Goal: Use online tool/utility: Utilize a website feature to perform a specific function

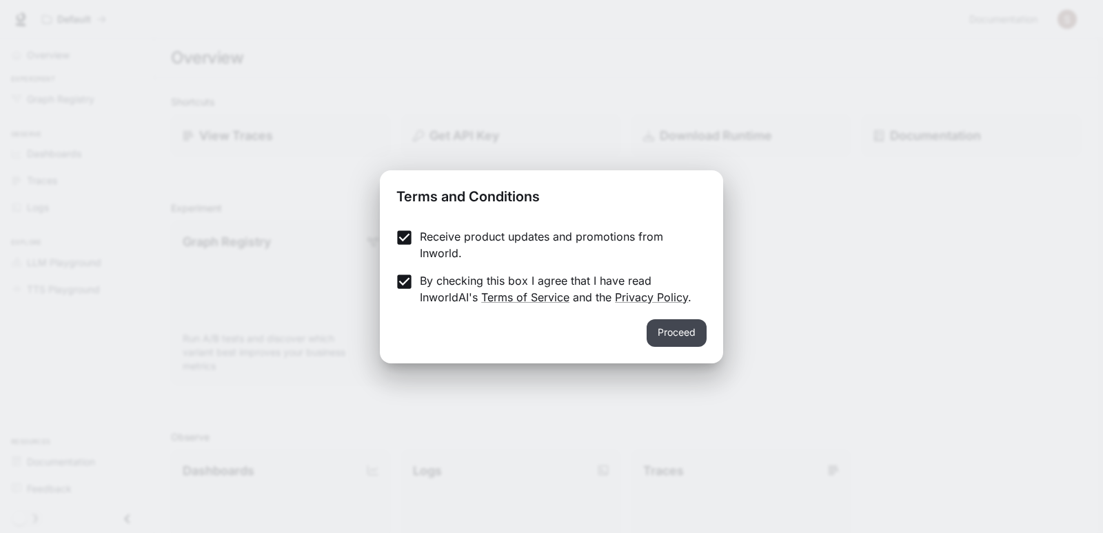
click at [692, 329] on button "Proceed" at bounding box center [676, 333] width 60 height 28
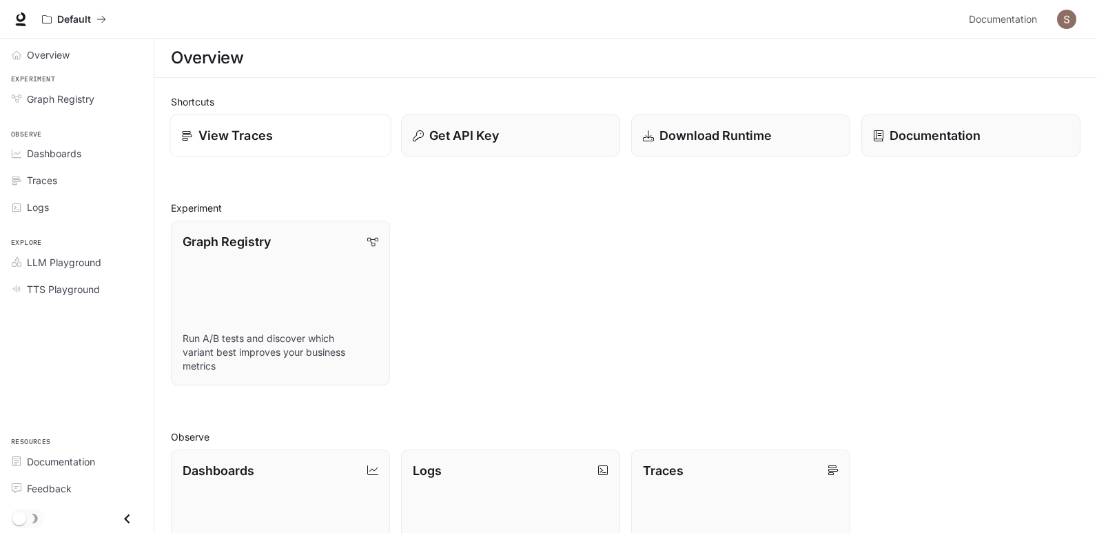
click at [285, 136] on div "View Traces" at bounding box center [281, 135] width 198 height 19
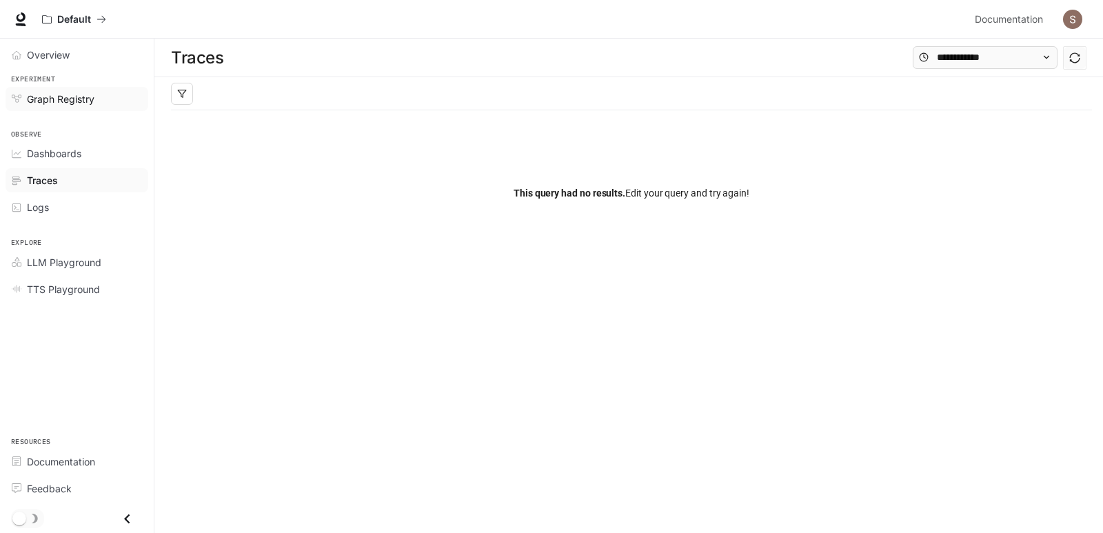
click at [51, 99] on span "Graph Registry" at bounding box center [61, 99] width 68 height 14
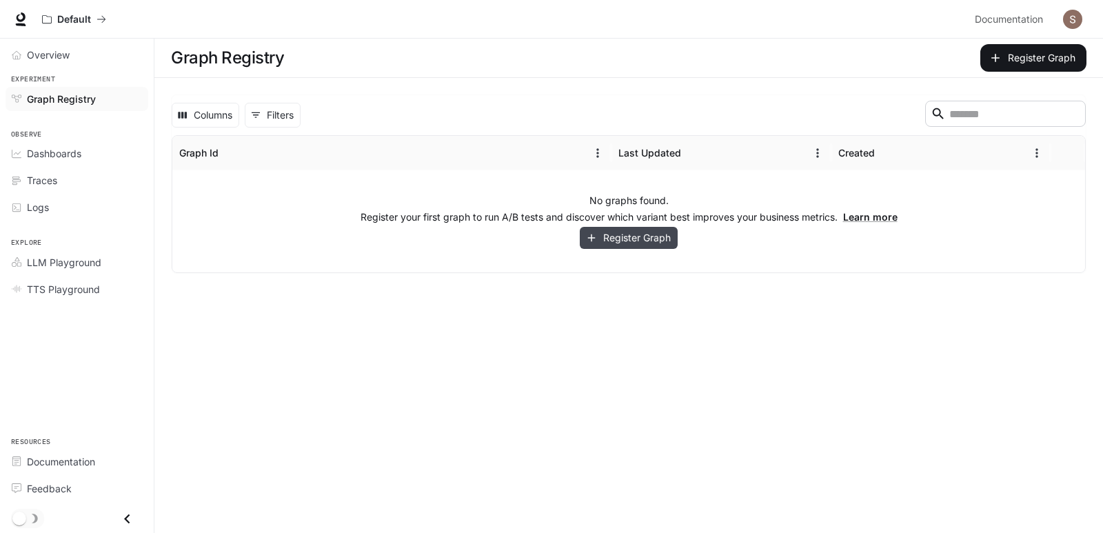
click at [602, 239] on button "Register Graph" at bounding box center [629, 238] width 98 height 23
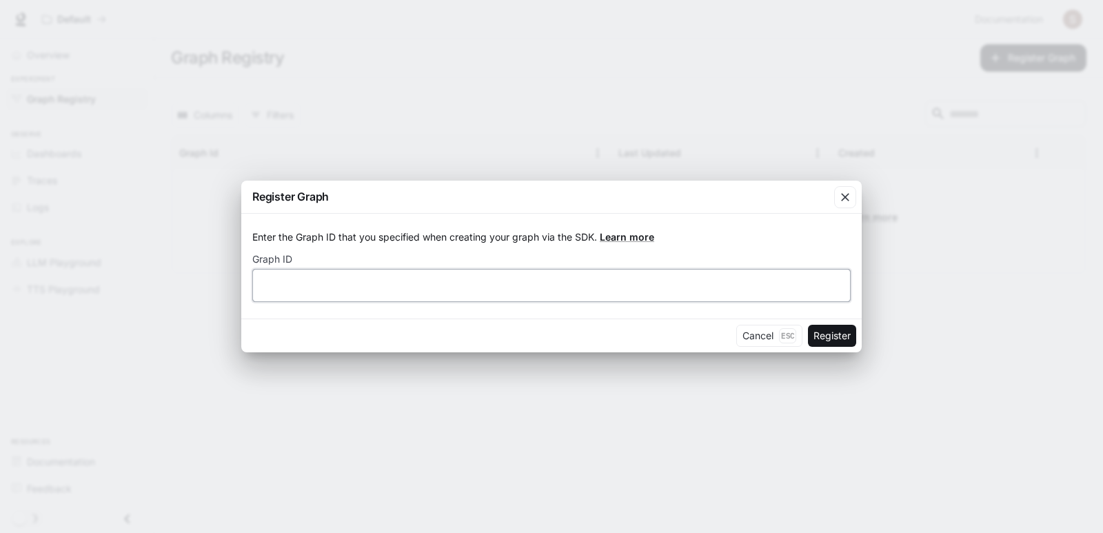
click at [344, 289] on input "text" at bounding box center [551, 285] width 597 height 14
click at [824, 334] on button "Register" at bounding box center [832, 336] width 48 height 22
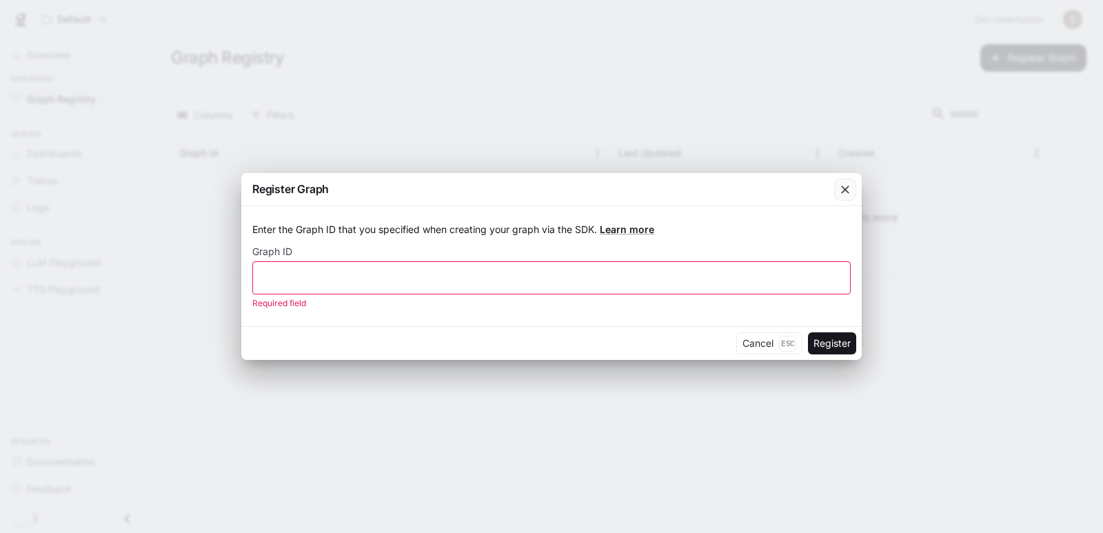
click at [847, 185] on icon "button" at bounding box center [845, 190] width 14 height 14
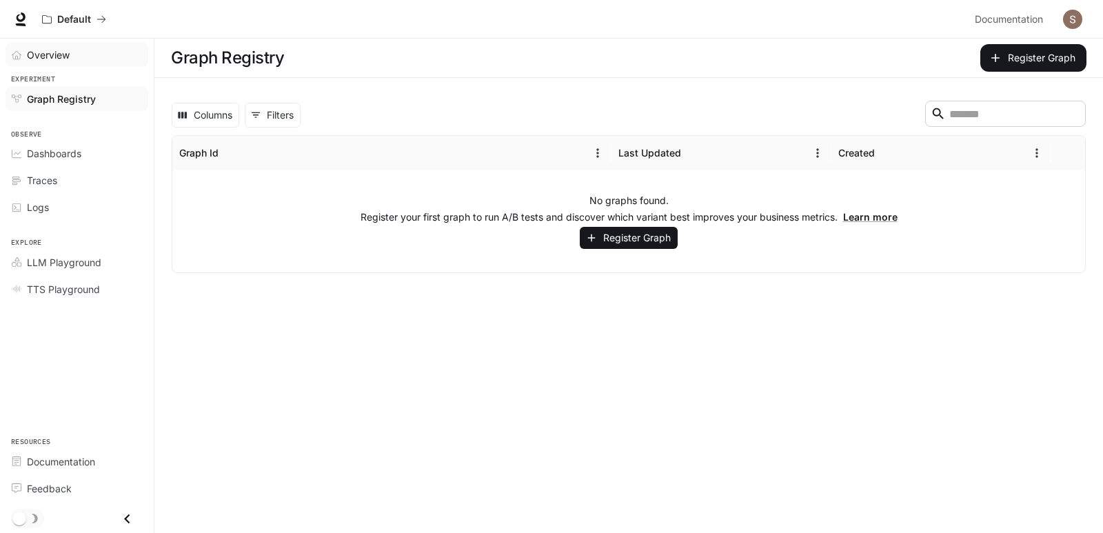
click at [48, 56] on span "Overview" at bounding box center [48, 55] width 43 height 14
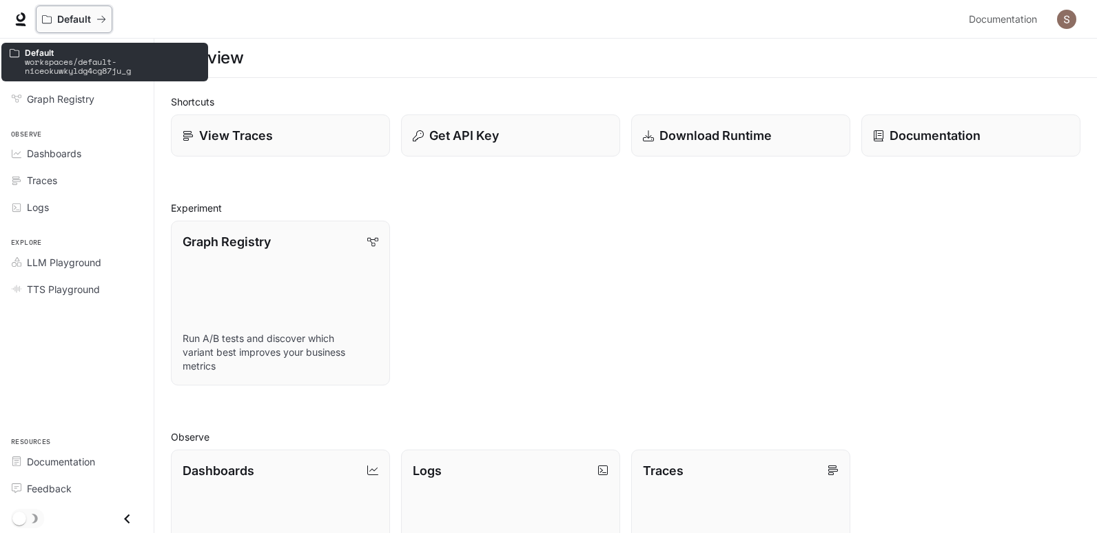
click at [77, 18] on p "Default" at bounding box center [74, 20] width 34 height 12
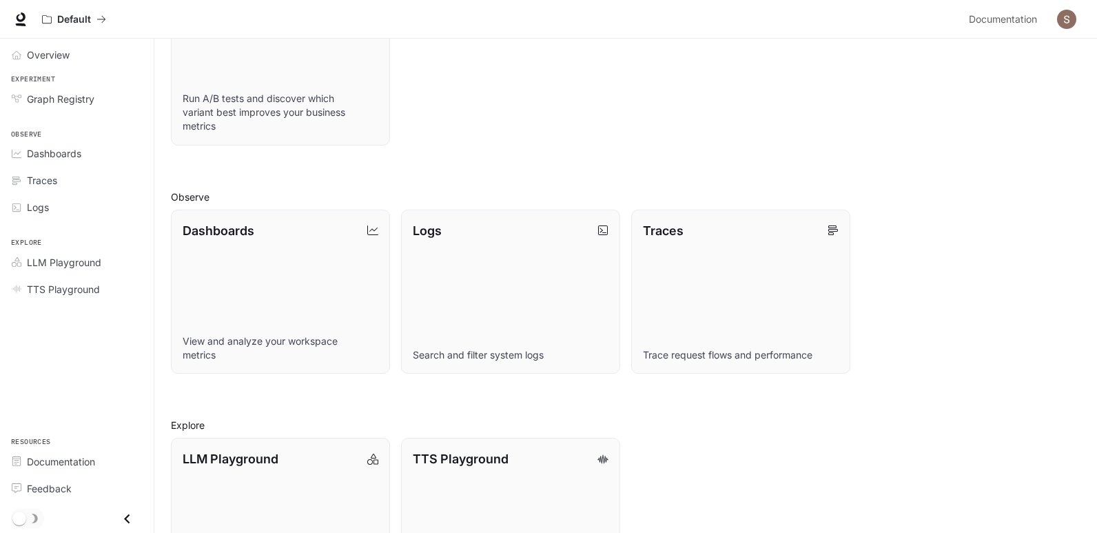
scroll to position [276, 0]
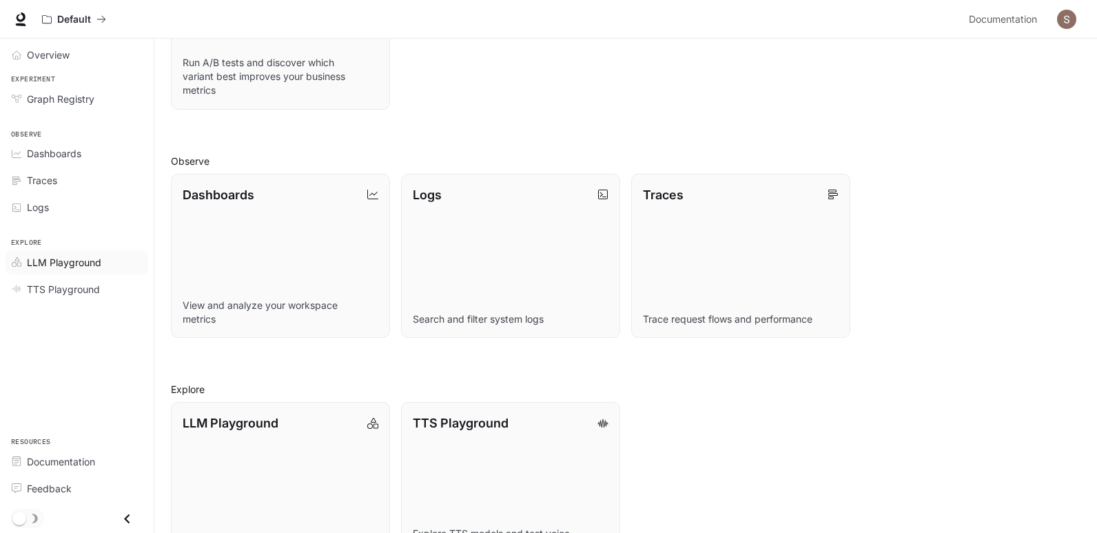
click at [47, 255] on span "LLM Playground" at bounding box center [64, 262] width 74 height 14
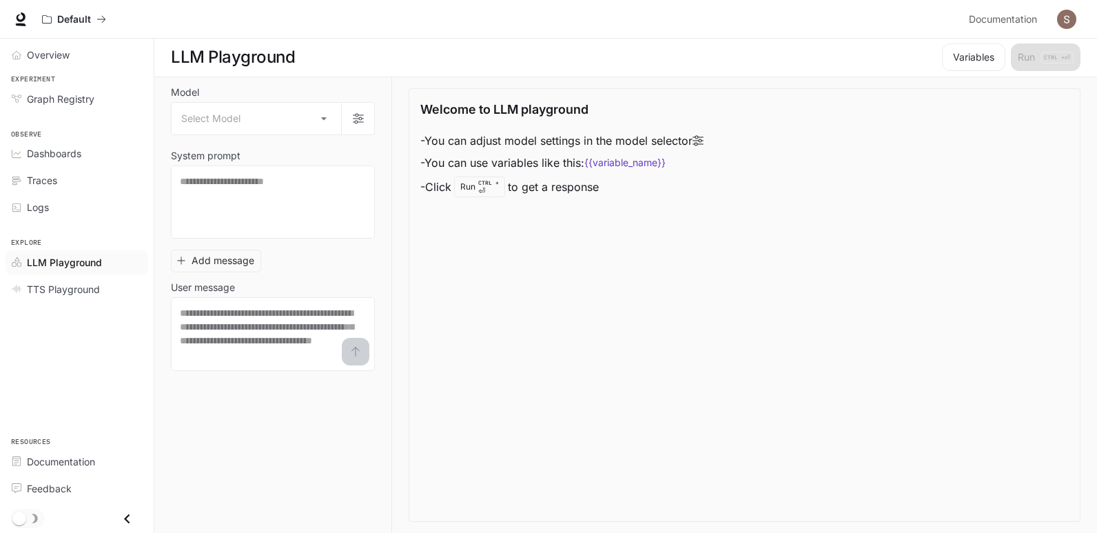
scroll to position [1, 0]
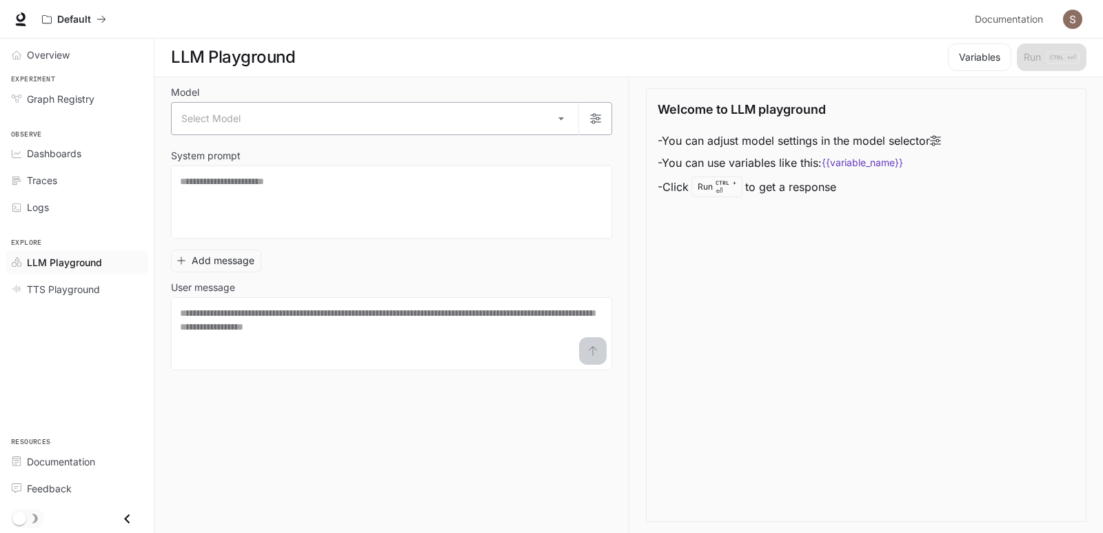
click at [256, 118] on body "Skip to main content Default Documentation Documentation Portal Overview Experi…" at bounding box center [551, 265] width 1103 height 533
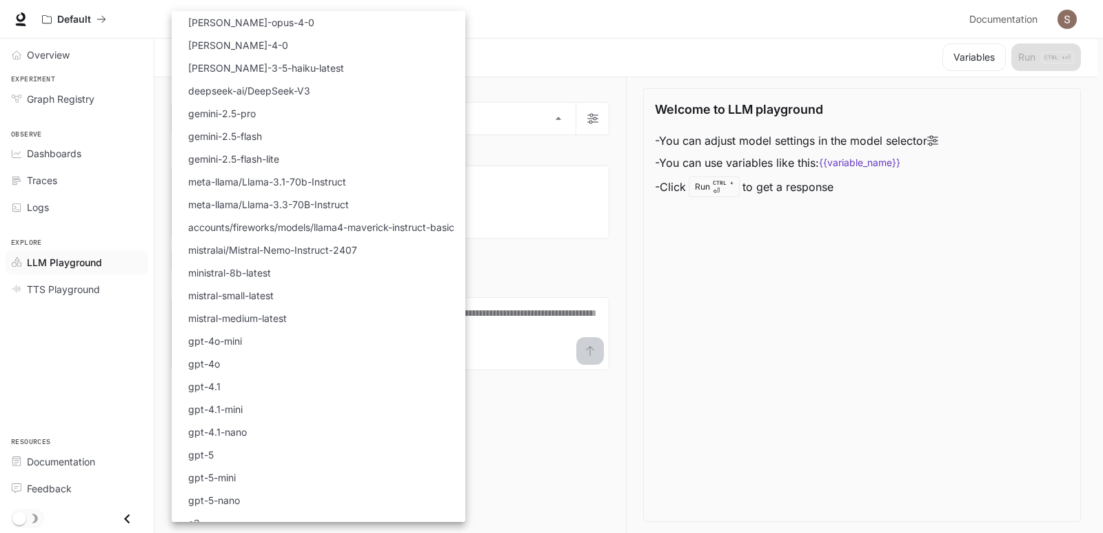
click at [589, 119] on div at bounding box center [551, 266] width 1103 height 533
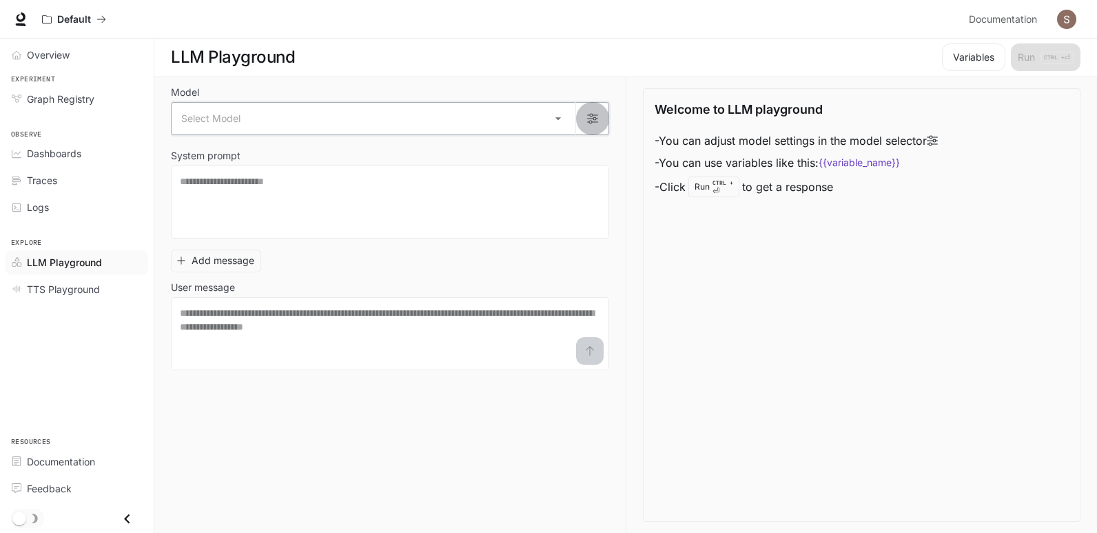
click at [589, 119] on icon "button" at bounding box center [592, 118] width 11 height 11
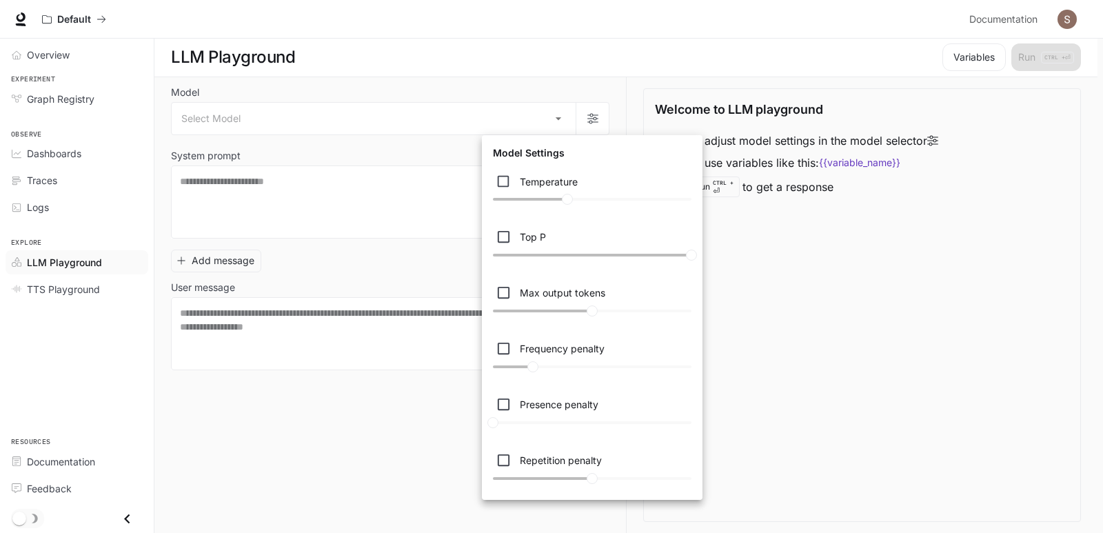
click at [360, 161] on div at bounding box center [551, 266] width 1103 height 533
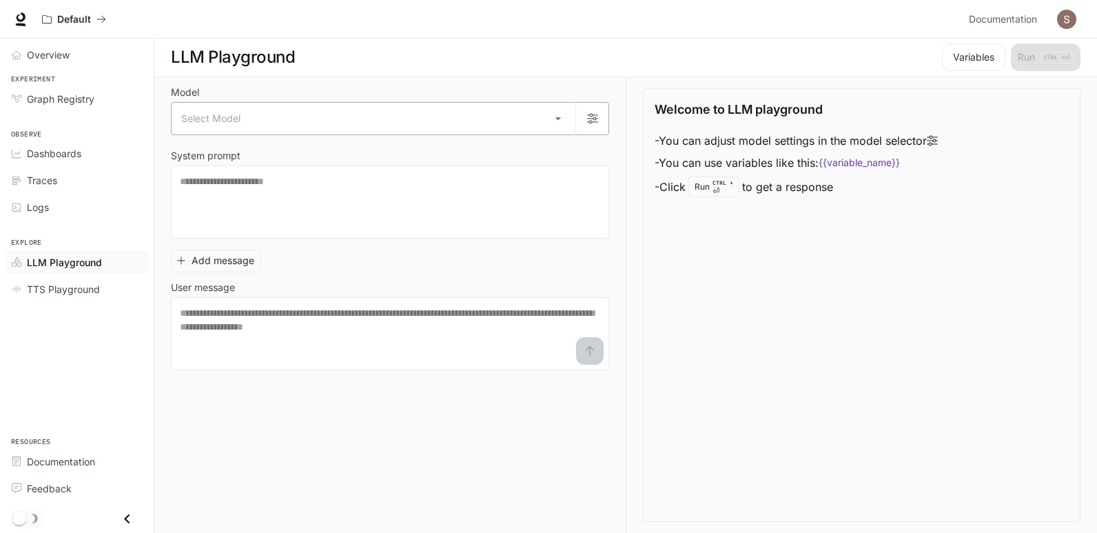
click at [253, 107] on body "Skip to main content Default Documentation Documentation Portal Overview Experi…" at bounding box center [548, 265] width 1097 height 533
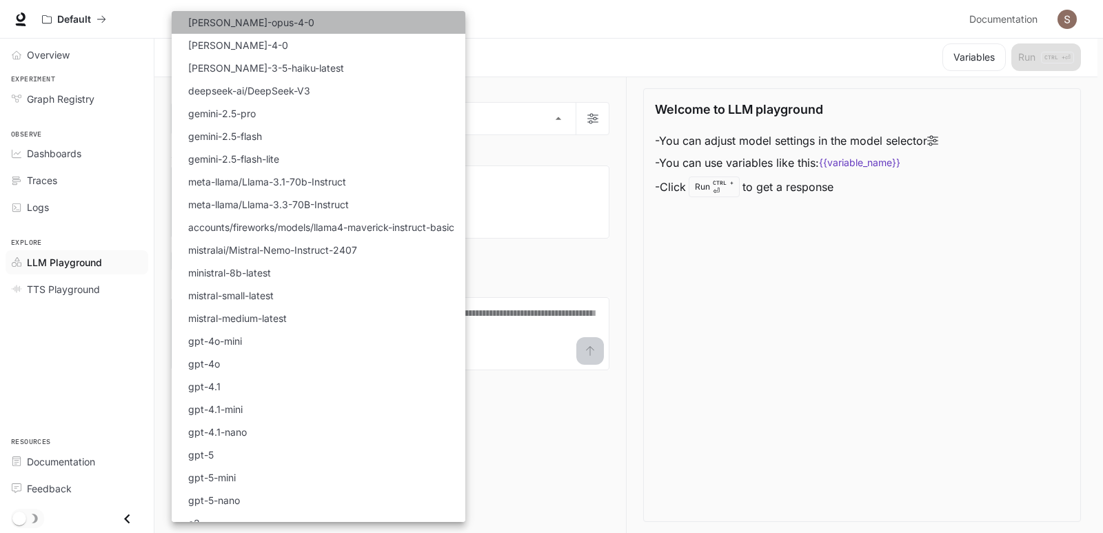
drag, startPoint x: 238, startPoint y: 21, endPoint x: 252, endPoint y: 55, distance: 36.7
click at [238, 21] on p "[PERSON_NAME]-opus-4-0" at bounding box center [251, 22] width 126 height 14
type input "**********"
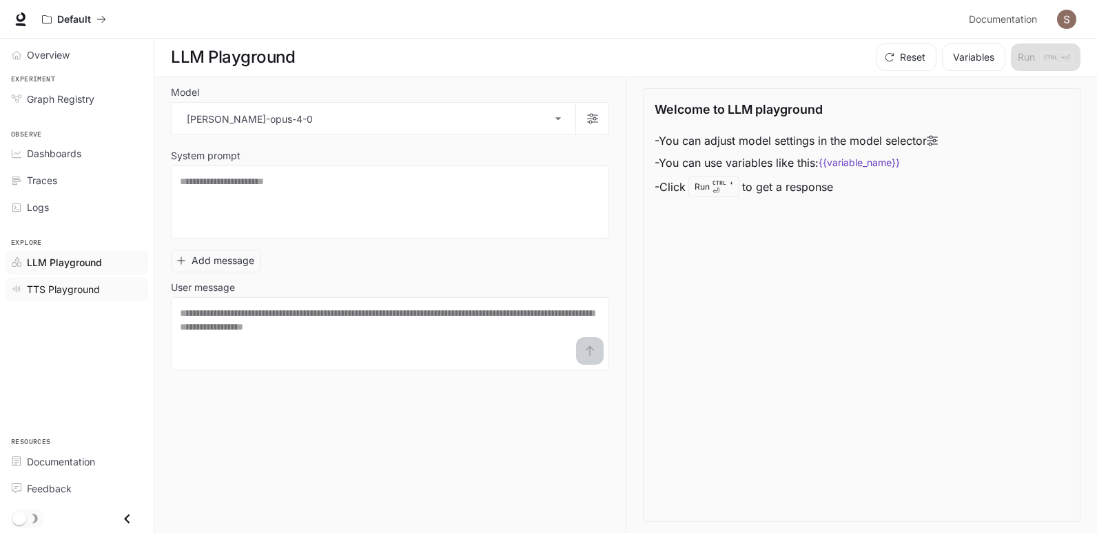
click at [88, 292] on span "TTS Playground" at bounding box center [63, 289] width 73 height 14
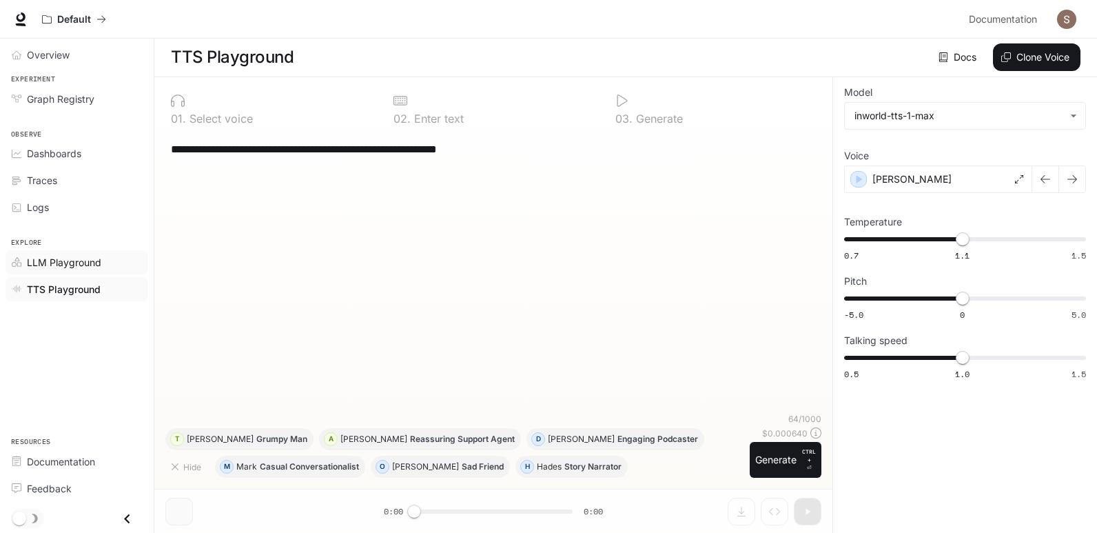
click at [64, 268] on span "LLM Playground" at bounding box center [64, 262] width 74 height 14
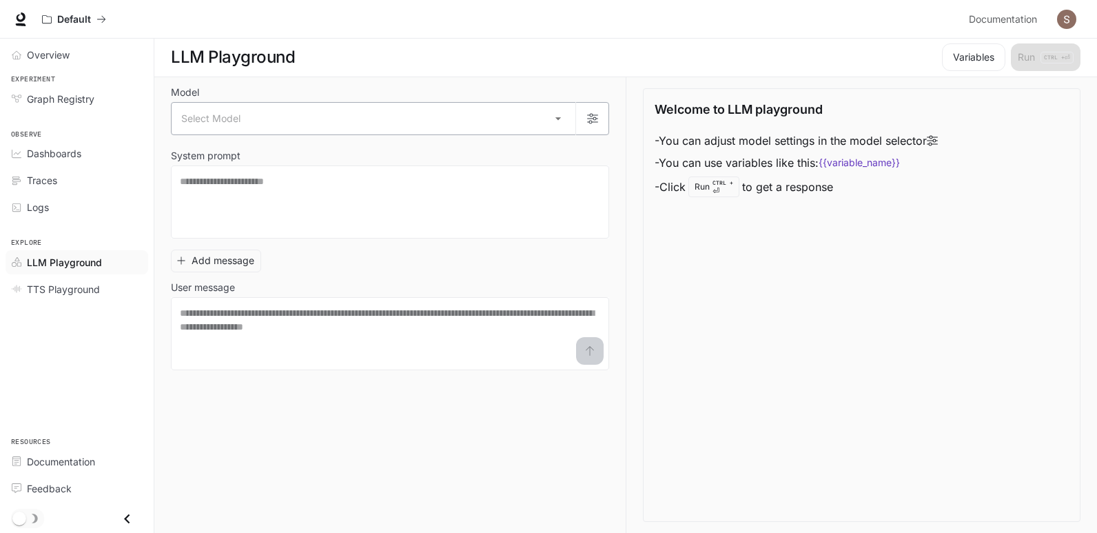
click at [464, 115] on body "Skip to main content Default Documentation Documentation Portal Overview Experi…" at bounding box center [548, 265] width 1097 height 533
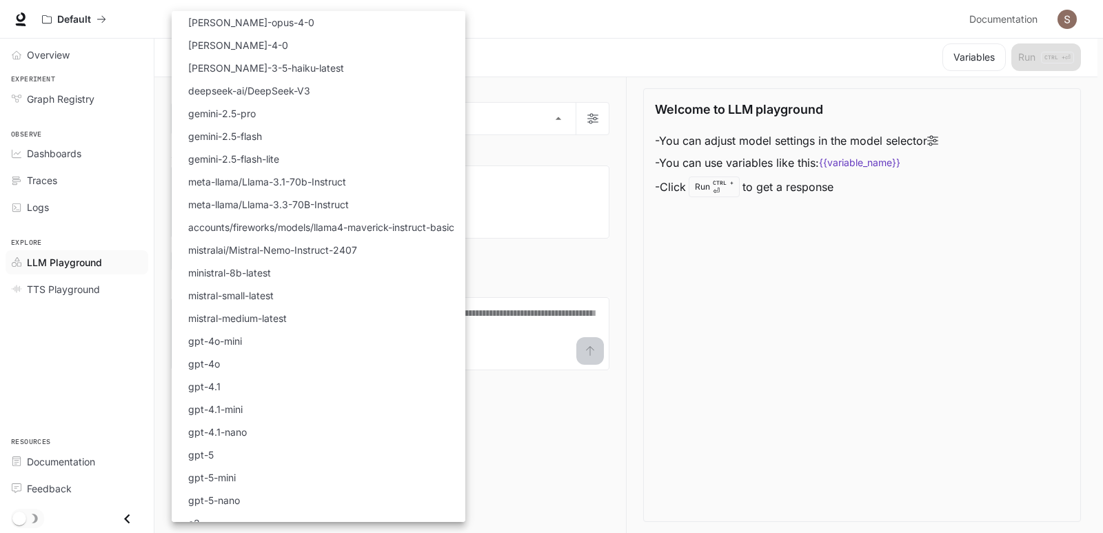
click at [227, 25] on p "[PERSON_NAME]-opus-4-0" at bounding box center [251, 22] width 126 height 14
type input "**********"
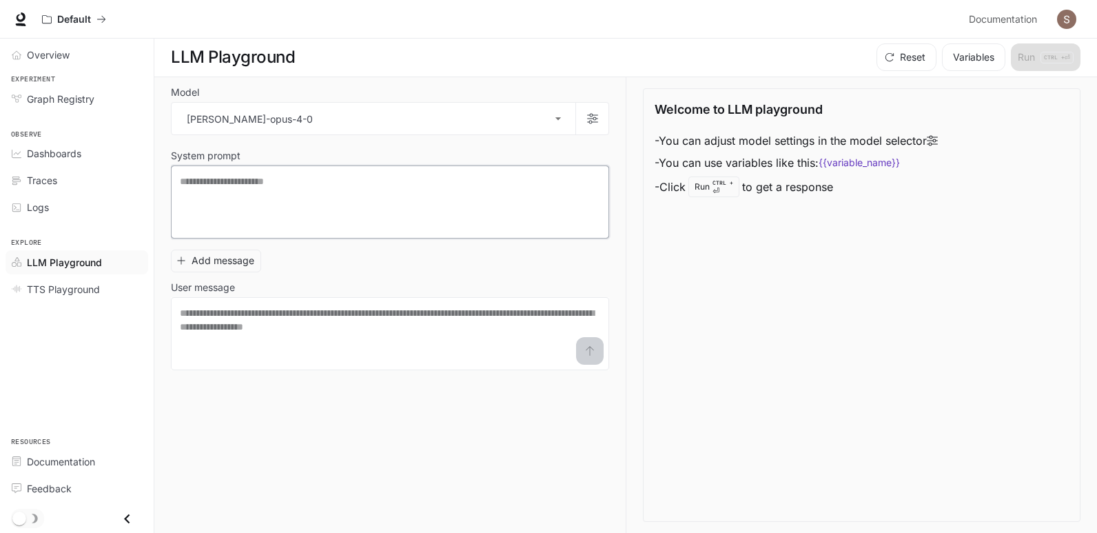
click at [325, 219] on textarea at bounding box center [390, 201] width 420 height 55
click at [325, 217] on textarea at bounding box center [390, 201] width 420 height 55
type textarea "*"
type textarea "*****"
click at [485, 344] on textarea at bounding box center [390, 333] width 420 height 55
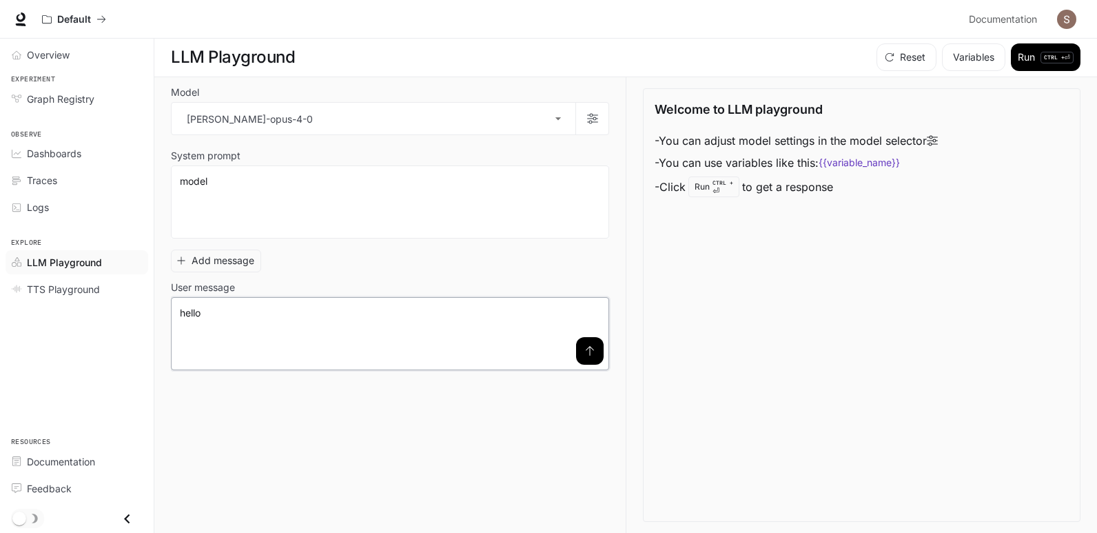
type textarea "*****"
click at [595, 356] on button "submit" at bounding box center [590, 351] width 28 height 28
